Goal: Task Accomplishment & Management: Manage account settings

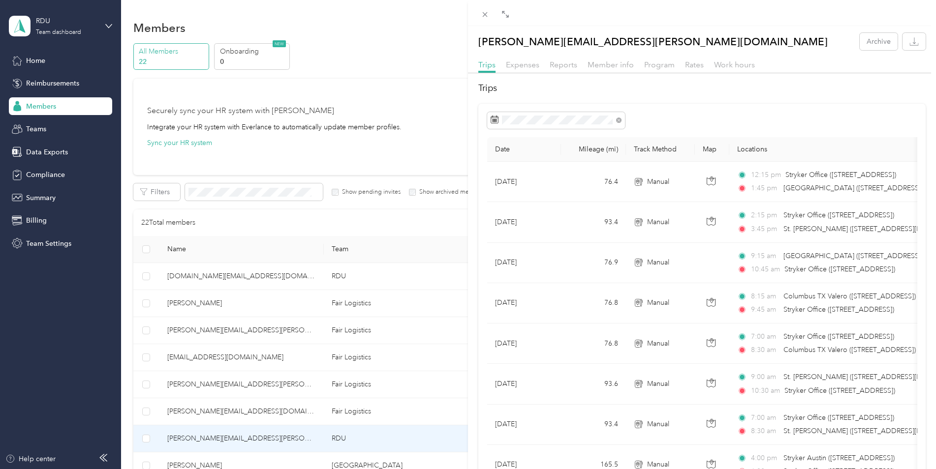
scroll to position [148, 0]
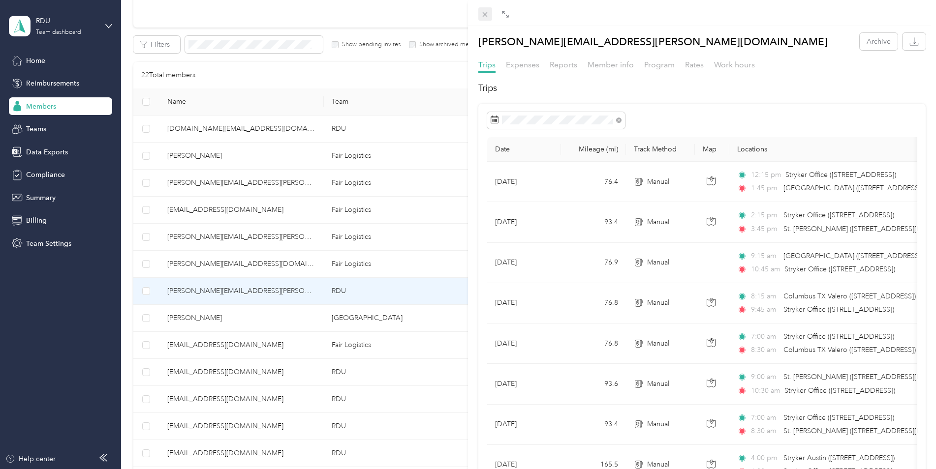
click at [485, 16] on icon at bounding box center [485, 14] width 8 height 8
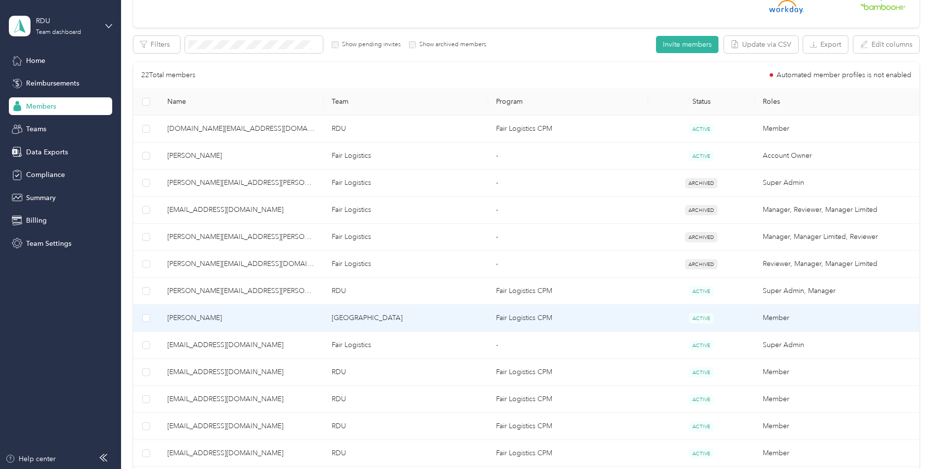
click at [188, 314] on span "[PERSON_NAME]" at bounding box center [241, 318] width 149 height 11
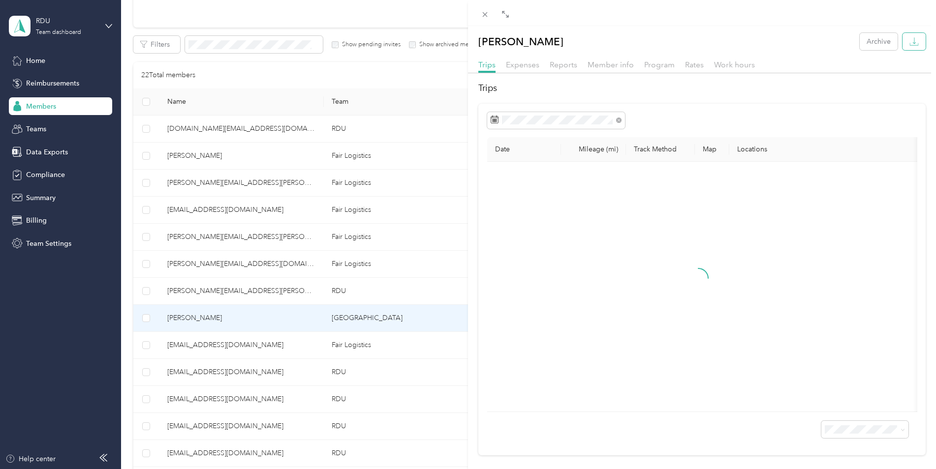
click at [905, 50] on button "button" at bounding box center [914, 41] width 23 height 17
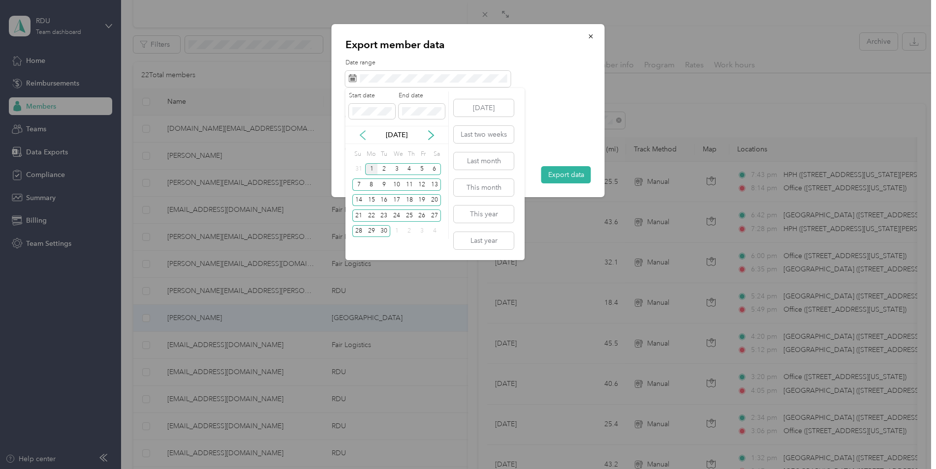
click at [360, 136] on icon at bounding box center [363, 135] width 10 height 10
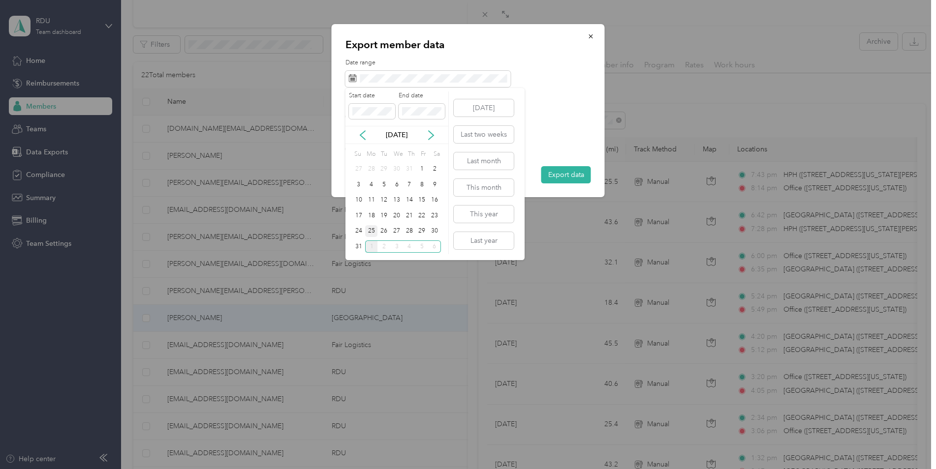
click at [374, 230] on div "25" at bounding box center [371, 231] width 13 height 12
click at [354, 254] on div "Start date End date [DATE] Su Mo Tu We Th Fr Sa 27 28 29 30 31 1 2 3 4 5 6 7 8 …" at bounding box center [396, 174] width 103 height 172
click at [359, 248] on div "31" at bounding box center [358, 247] width 13 height 12
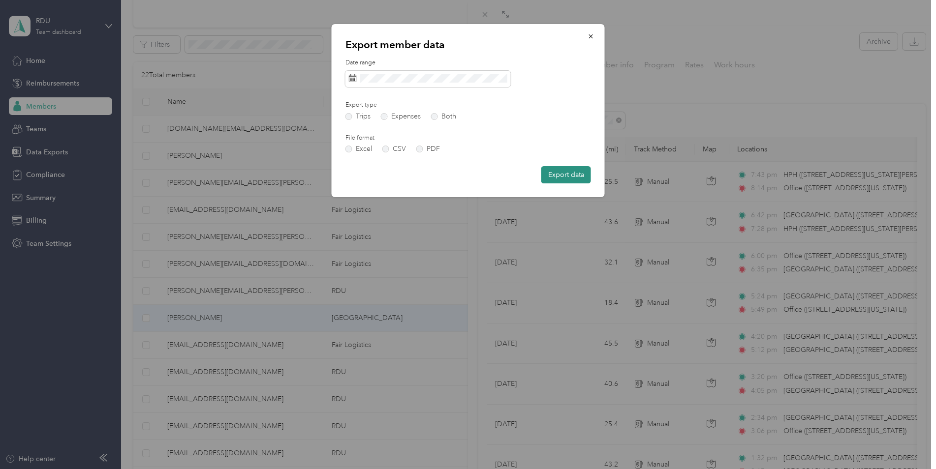
click at [567, 175] on button "Export data" at bounding box center [566, 174] width 50 height 17
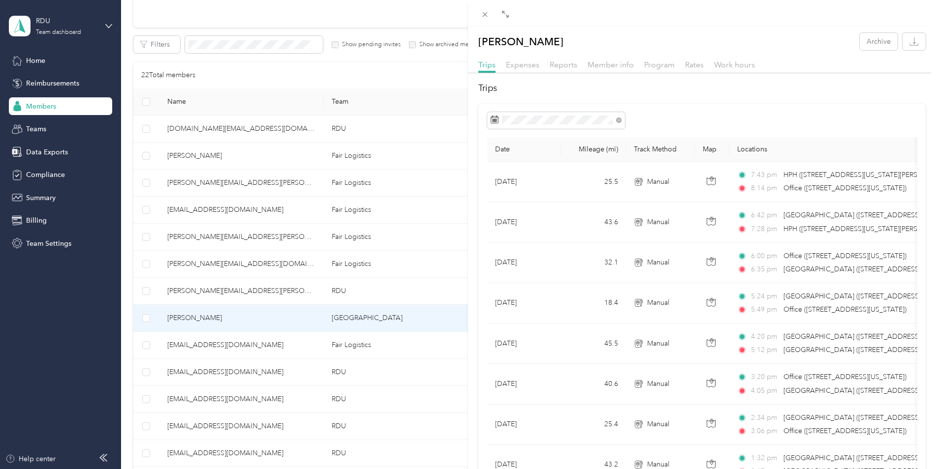
click at [351, 20] on div "Moses Archive Trips Expenses Reports Member info Program Rates Work hours Trips…" at bounding box center [468, 234] width 936 height 469
